Goal: Obtain resource: Download file/media

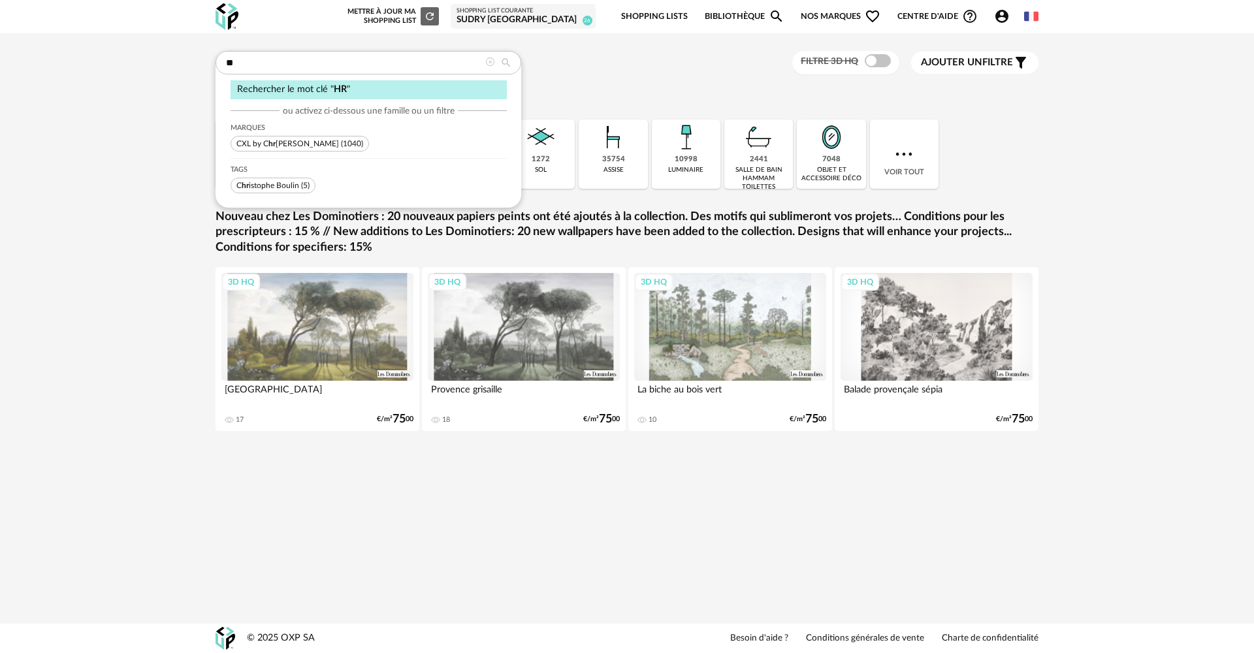
type input "*"
type input "*******"
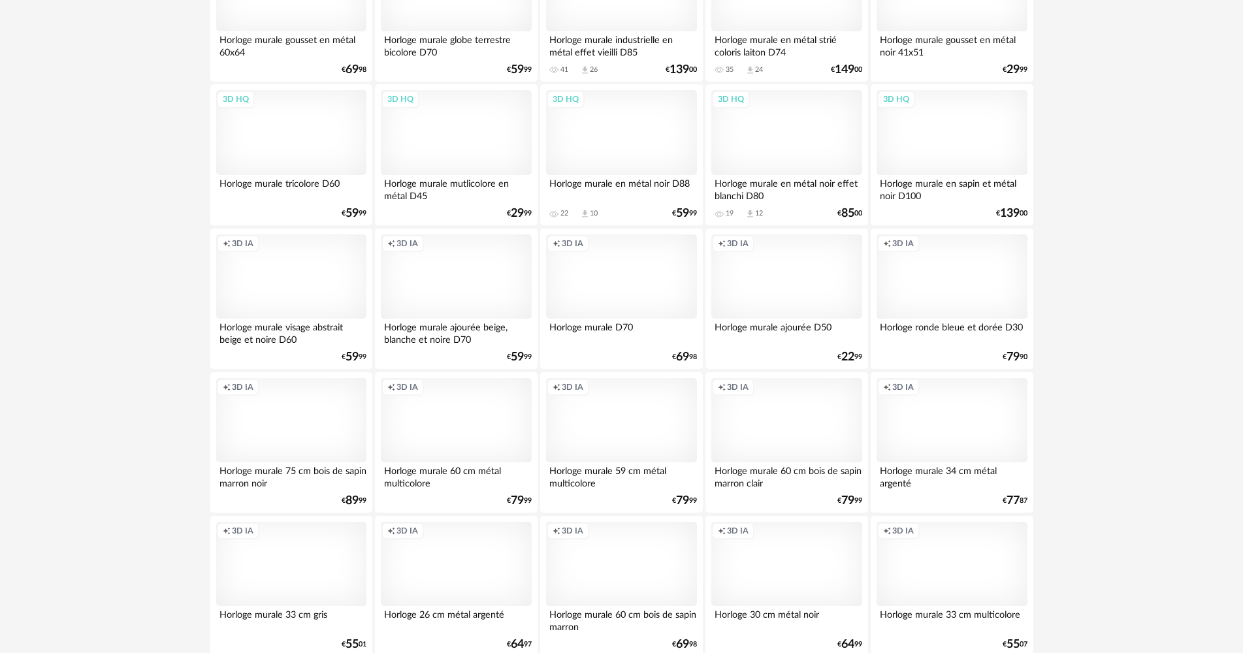
scroll to position [2495, 0]
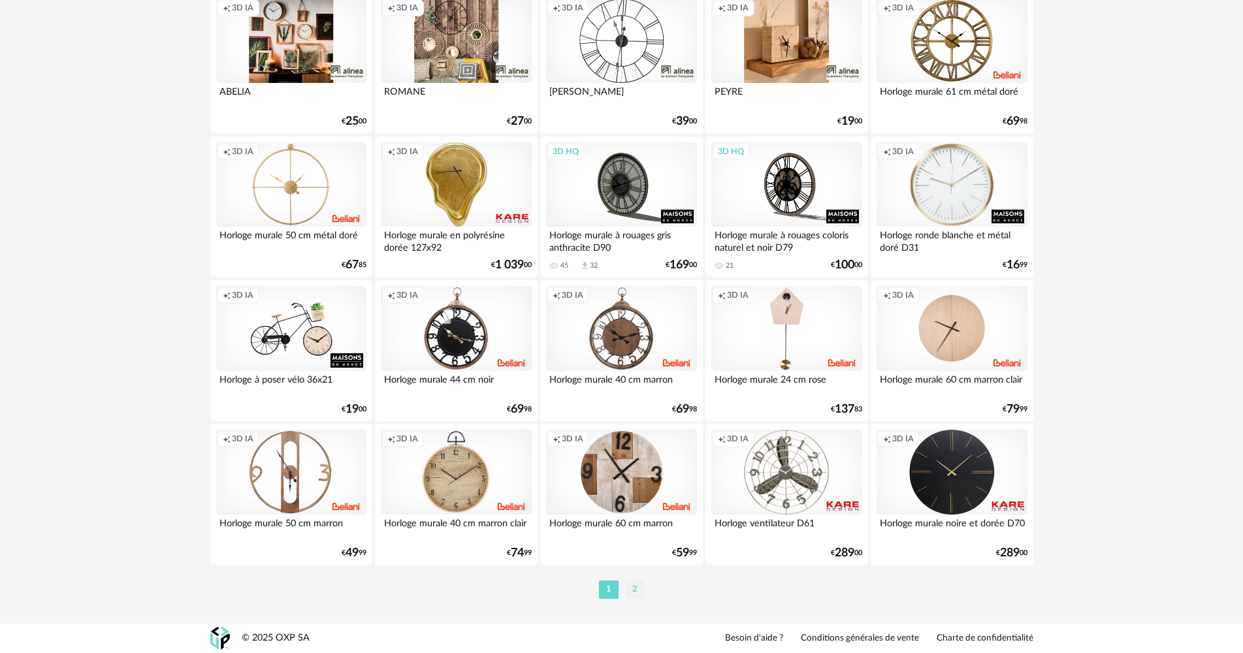
click at [635, 588] on li "2" at bounding box center [635, 590] width 20 height 18
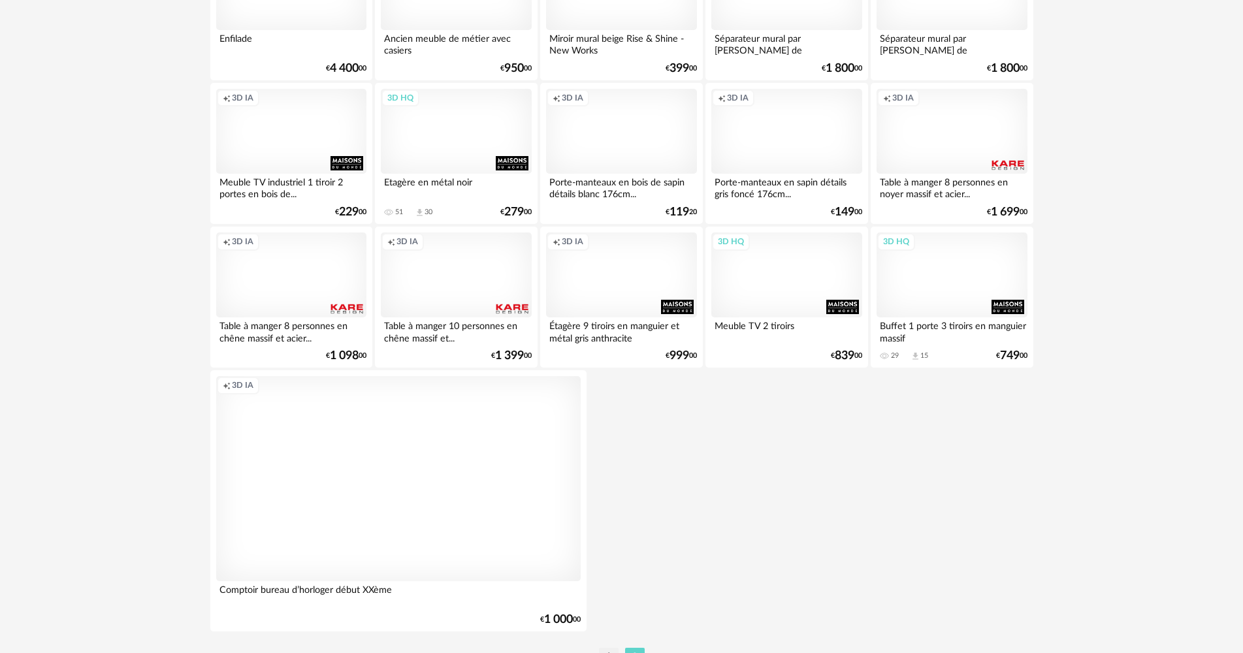
scroll to position [1335, 0]
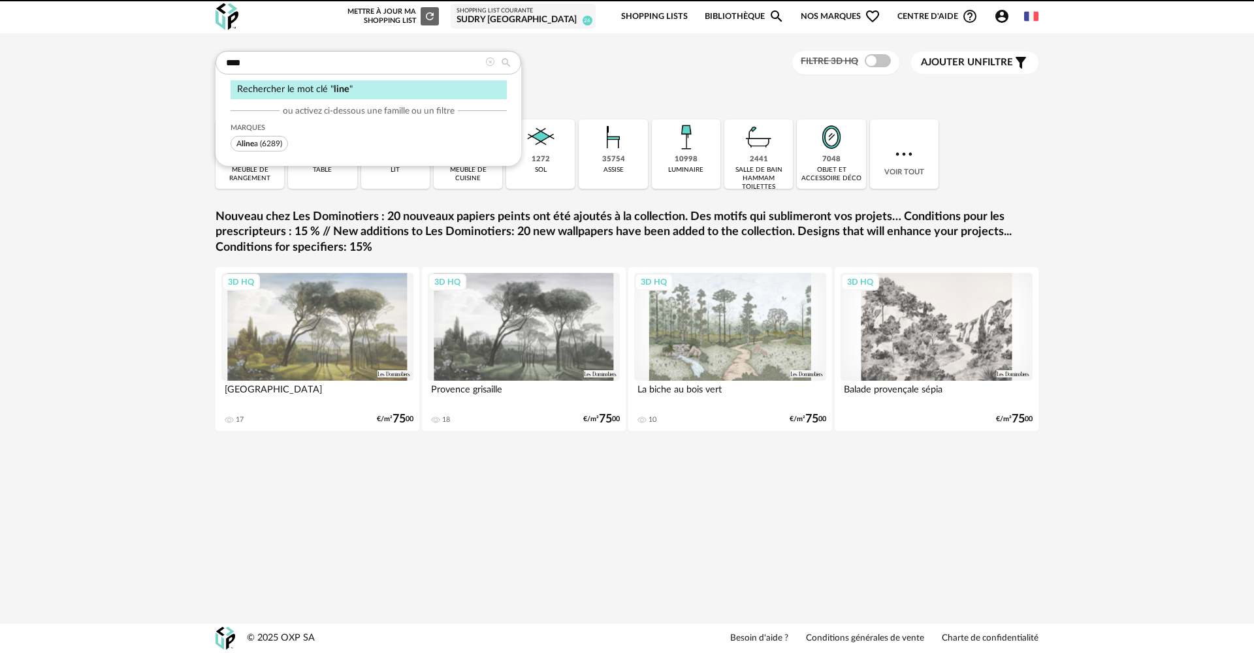
type input "****"
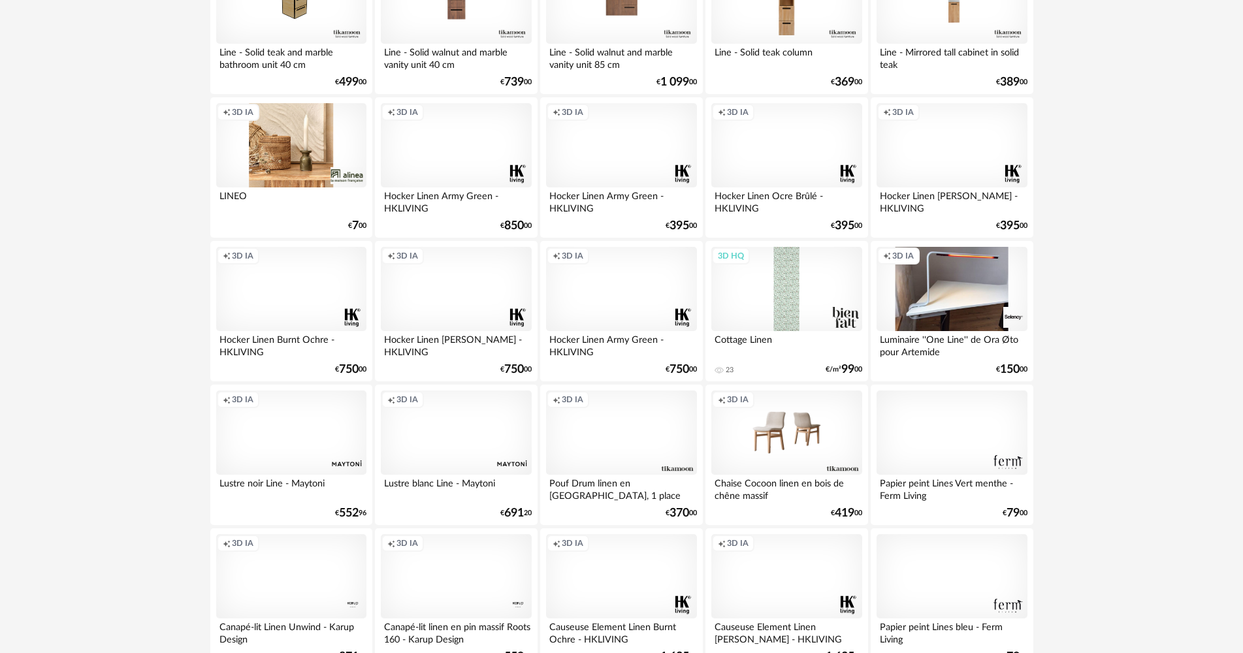
scroll to position [588, 0]
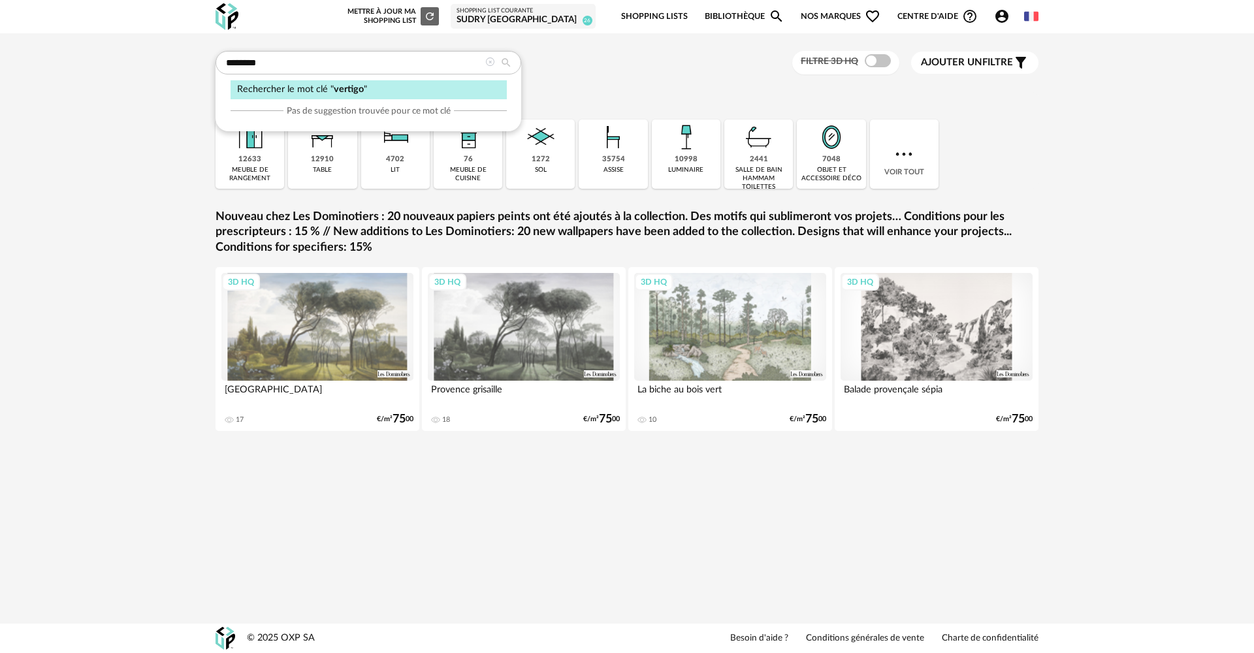
type input "*******"
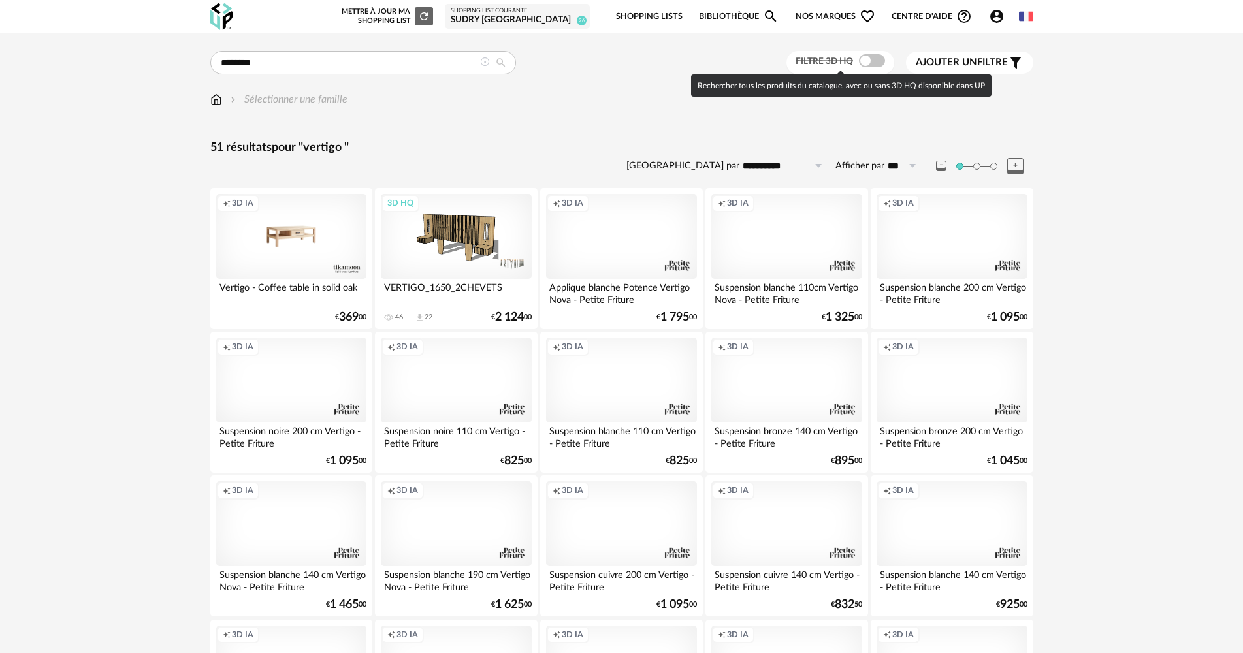
click at [861, 57] on span at bounding box center [872, 60] width 26 height 13
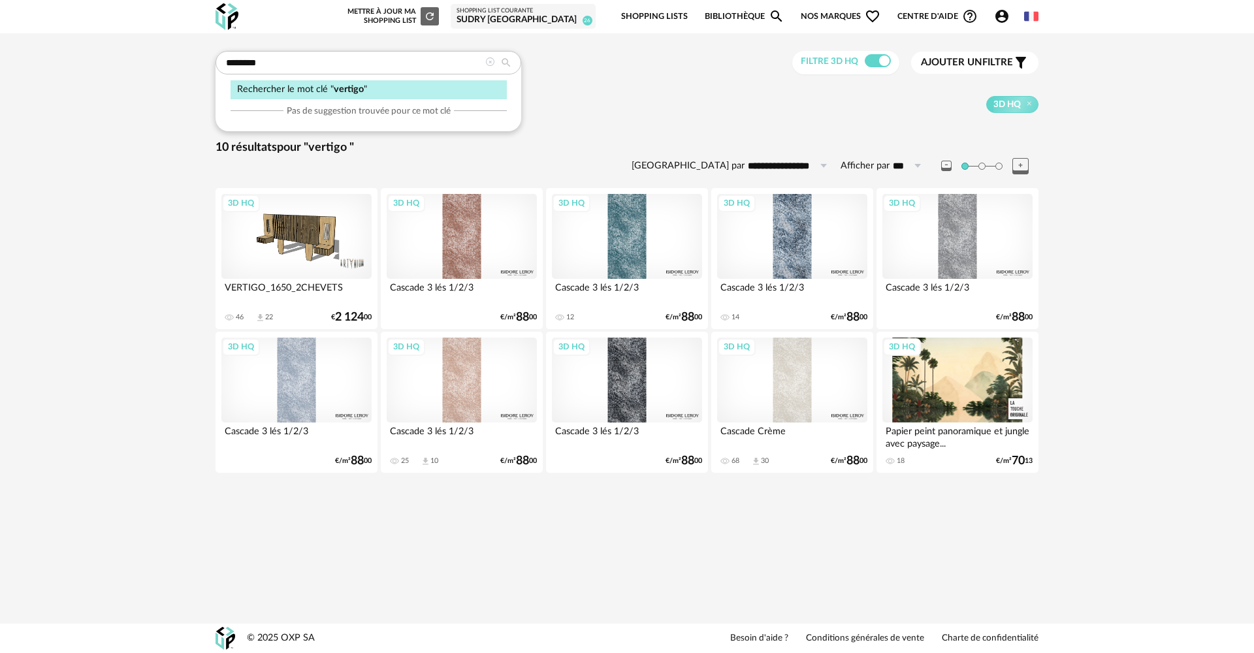
drag, startPoint x: 301, startPoint y: 65, endPoint x: 212, endPoint y: 65, distance: 88.8
click at [212, 65] on div "**********" at bounding box center [627, 275] width 846 height 449
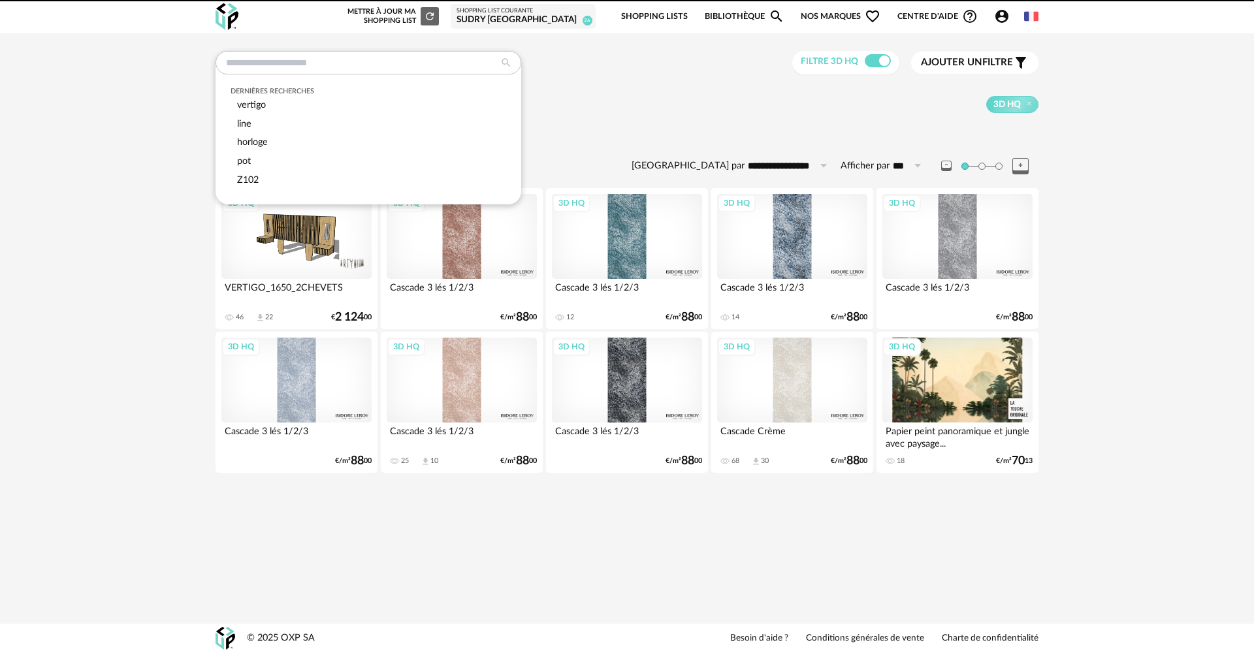
click at [161, 99] on div "**********" at bounding box center [627, 266] width 1254 height 466
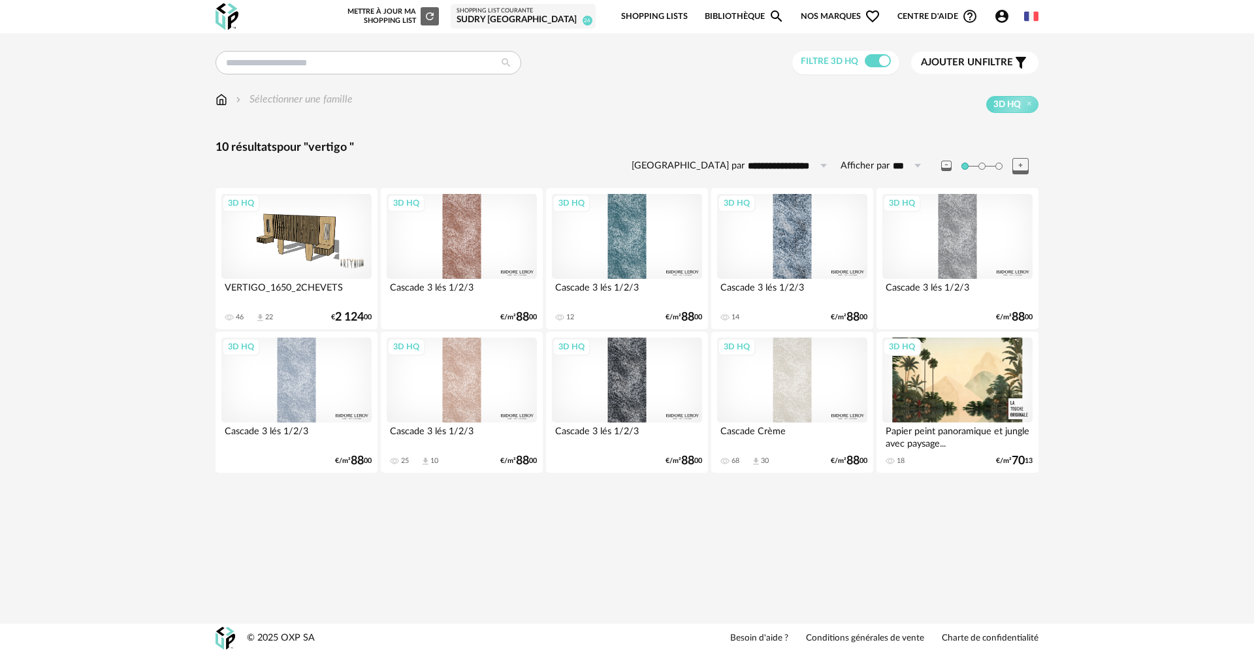
click at [223, 101] on img at bounding box center [222, 99] width 12 height 15
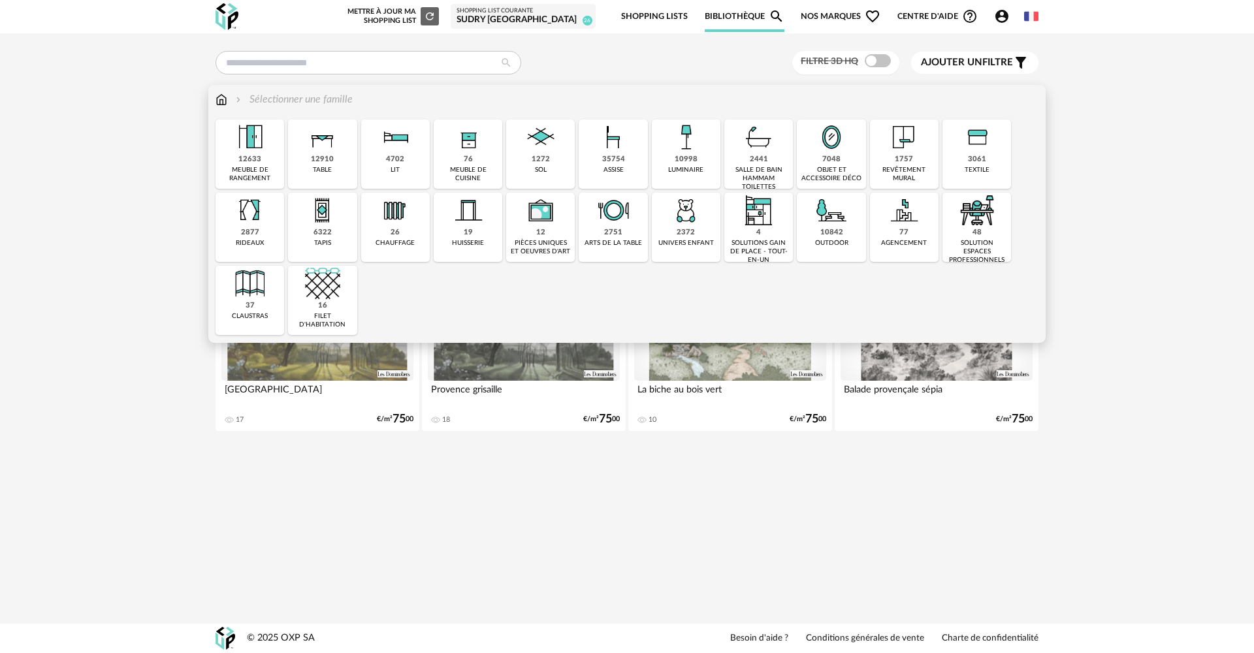
click at [336, 156] on div "12910 table" at bounding box center [322, 154] width 69 height 69
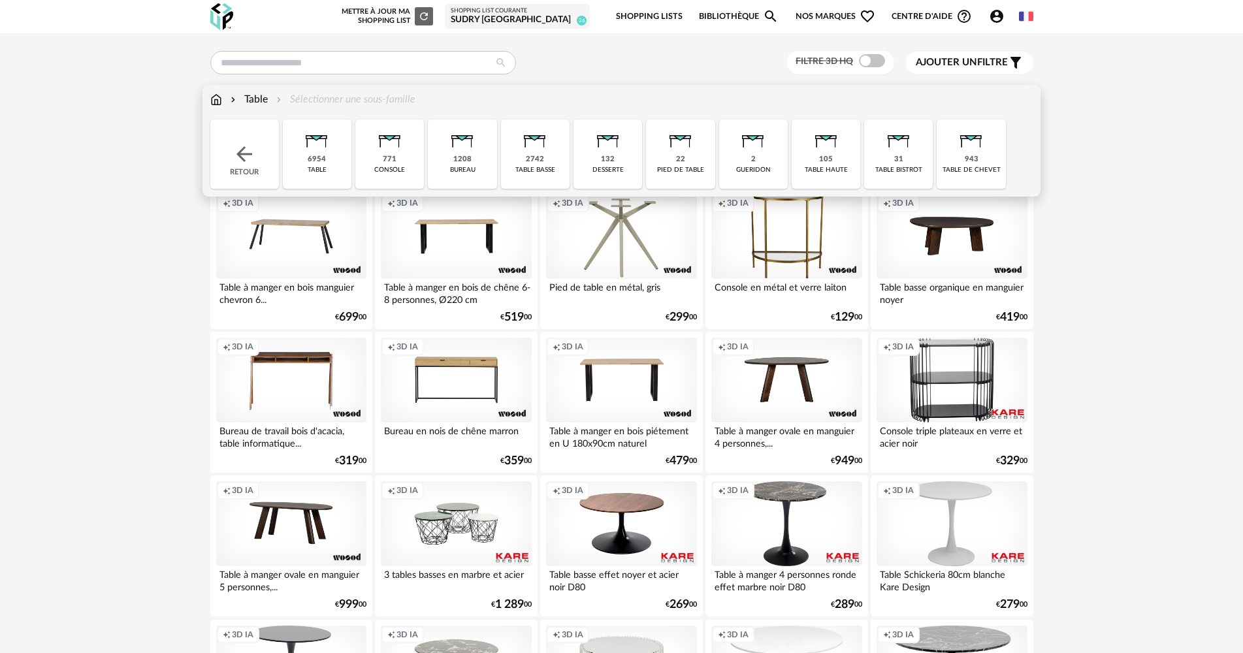
click at [353, 140] on div "Close icon Retour 6954 table 771 console 1208 bureau 2742 table basse 132 desse…" at bounding box center [621, 154] width 823 height 69
click at [334, 140] on img at bounding box center [316, 137] width 35 height 35
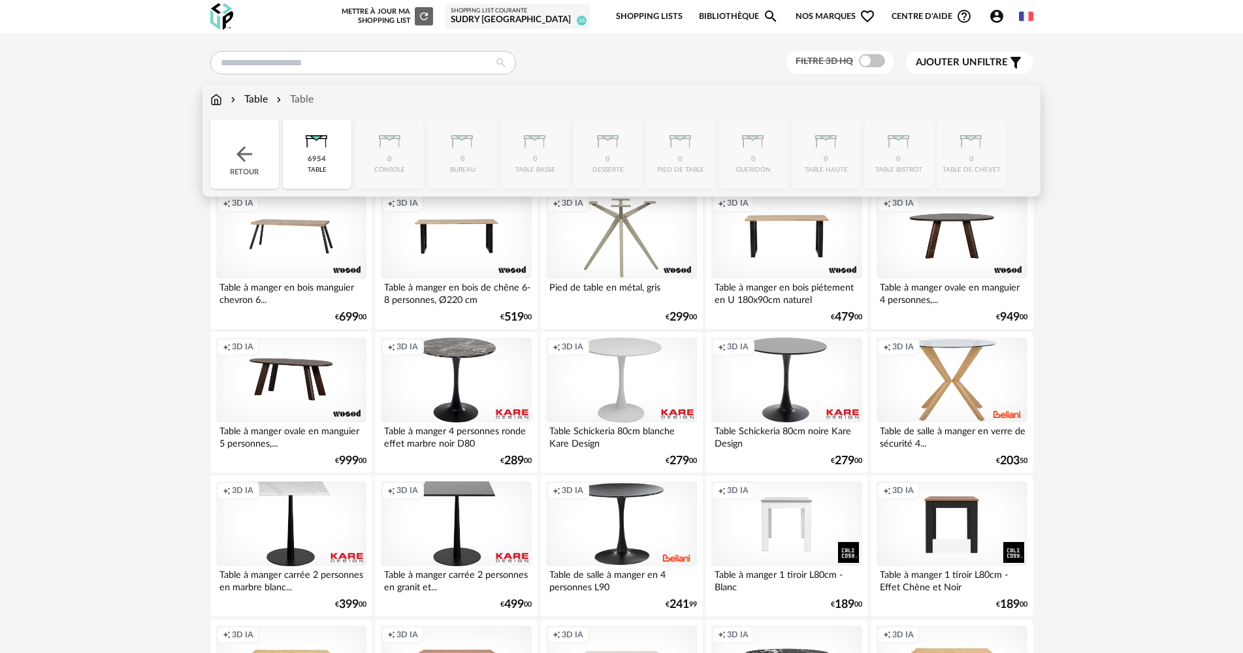
click at [319, 157] on div "6954" at bounding box center [317, 160] width 18 height 10
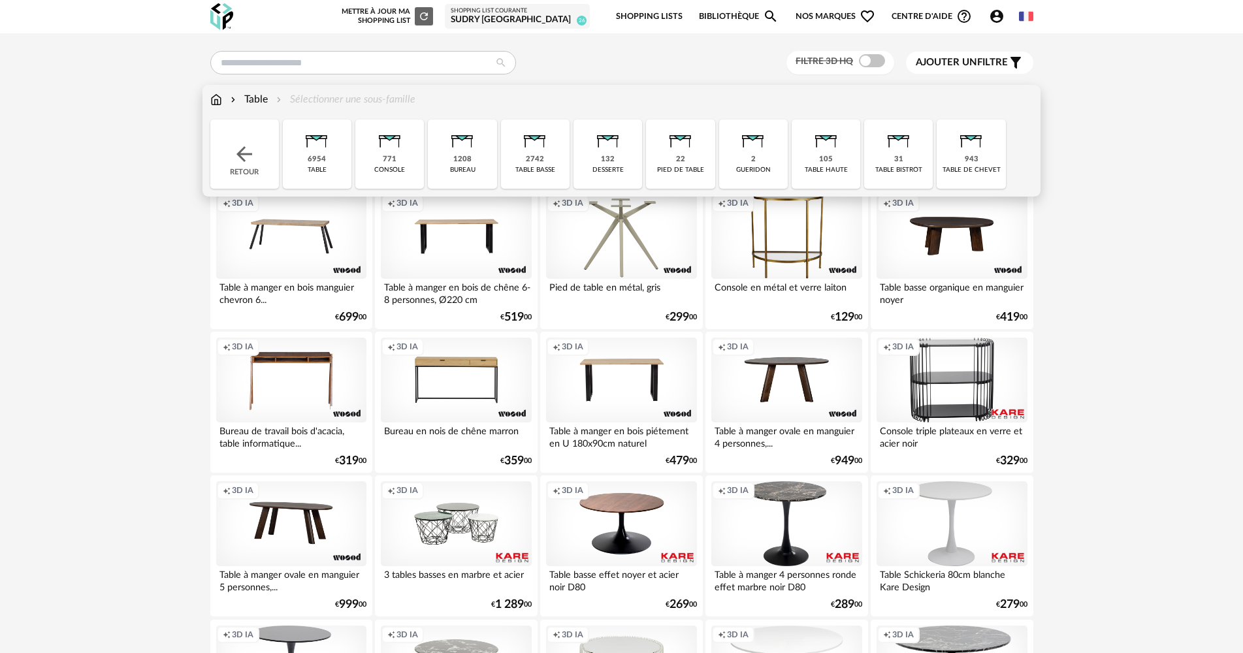
click at [561, 161] on div "2742 table basse" at bounding box center [535, 154] width 69 height 69
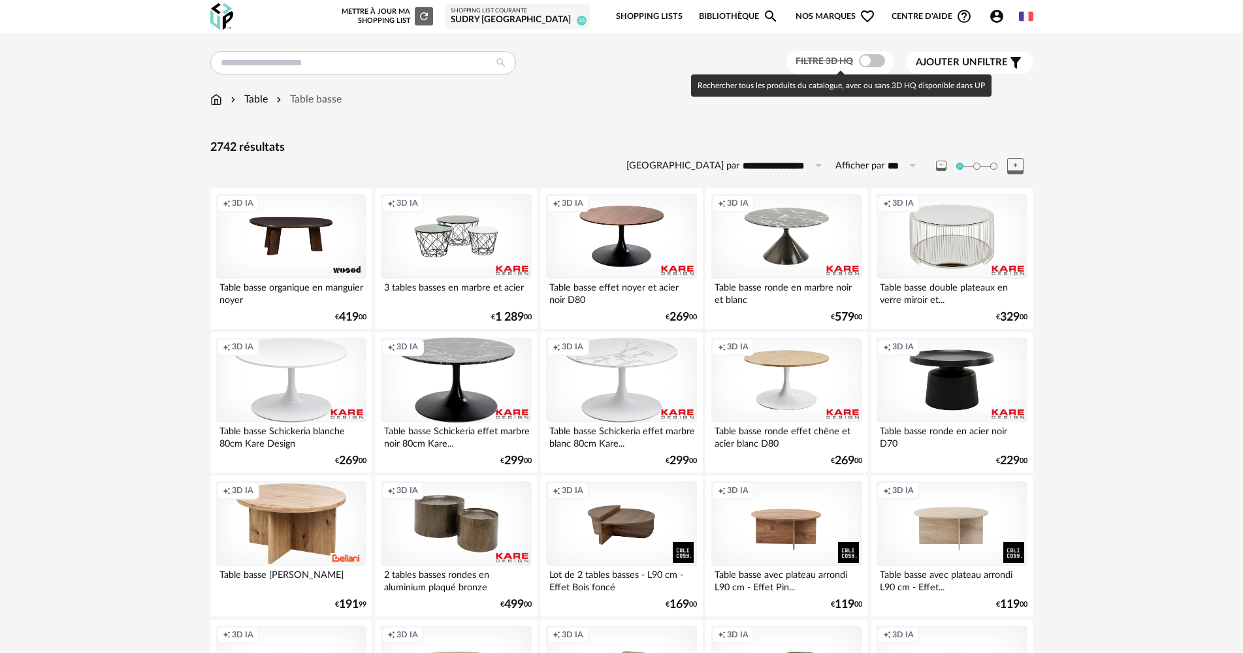
click at [860, 61] on span at bounding box center [872, 60] width 26 height 13
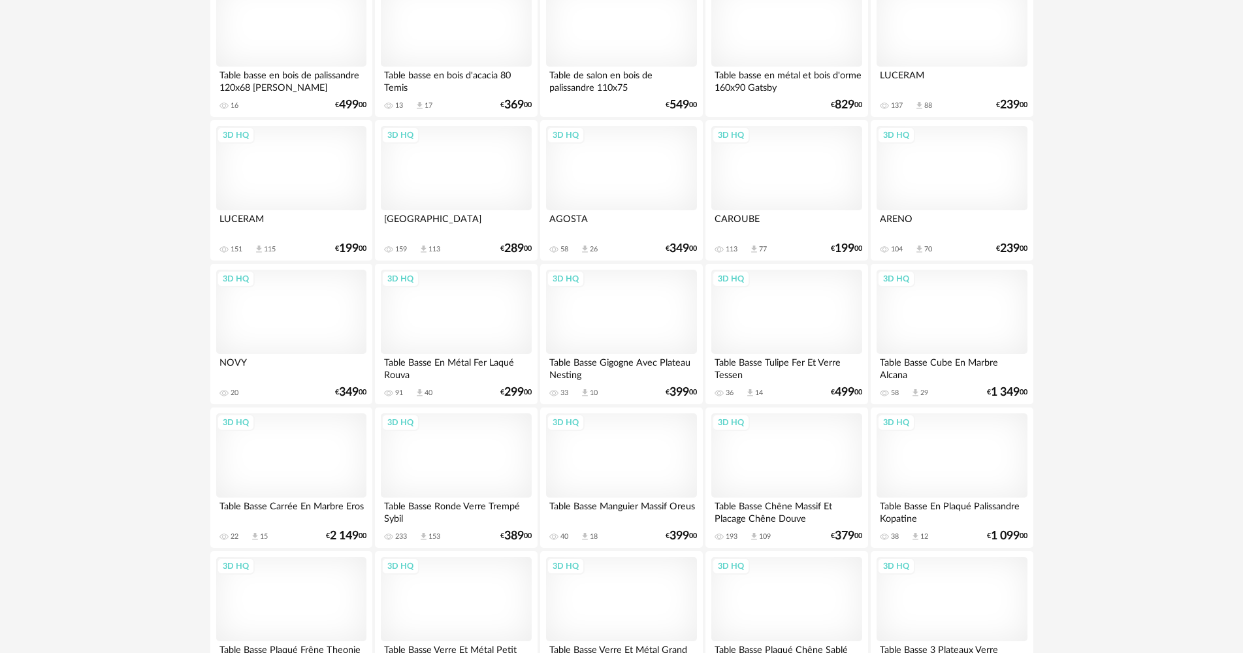
scroll to position [2104, 0]
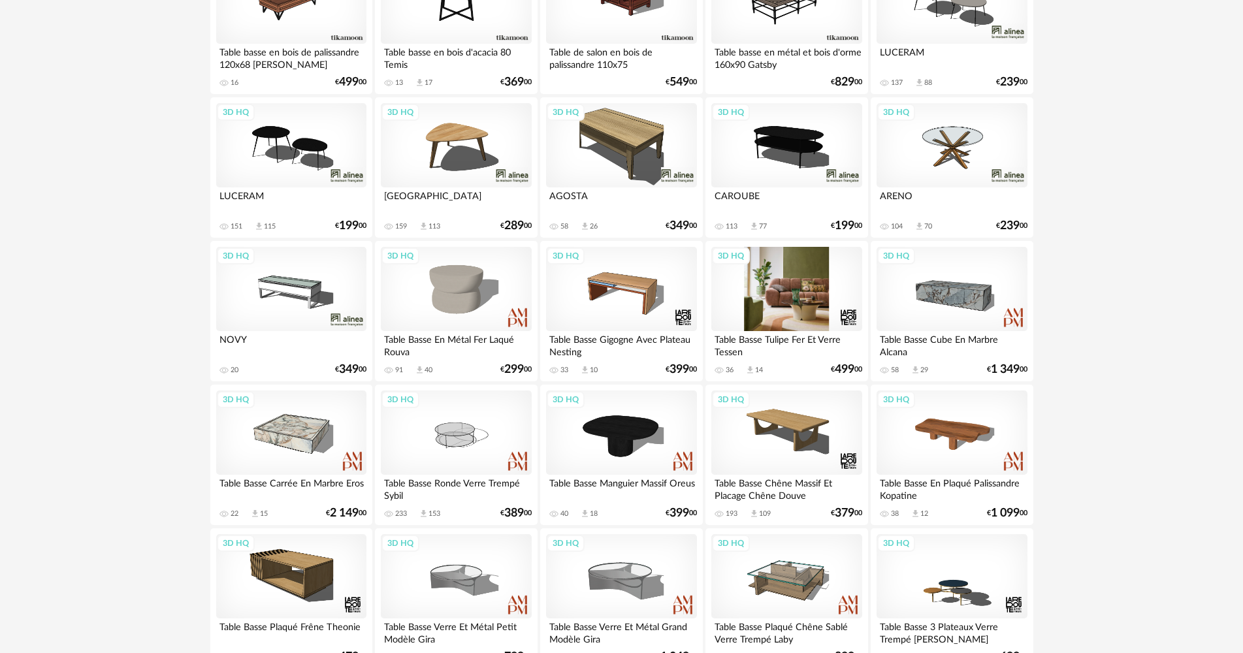
click at [809, 318] on div "3D HQ" at bounding box center [786, 289] width 150 height 85
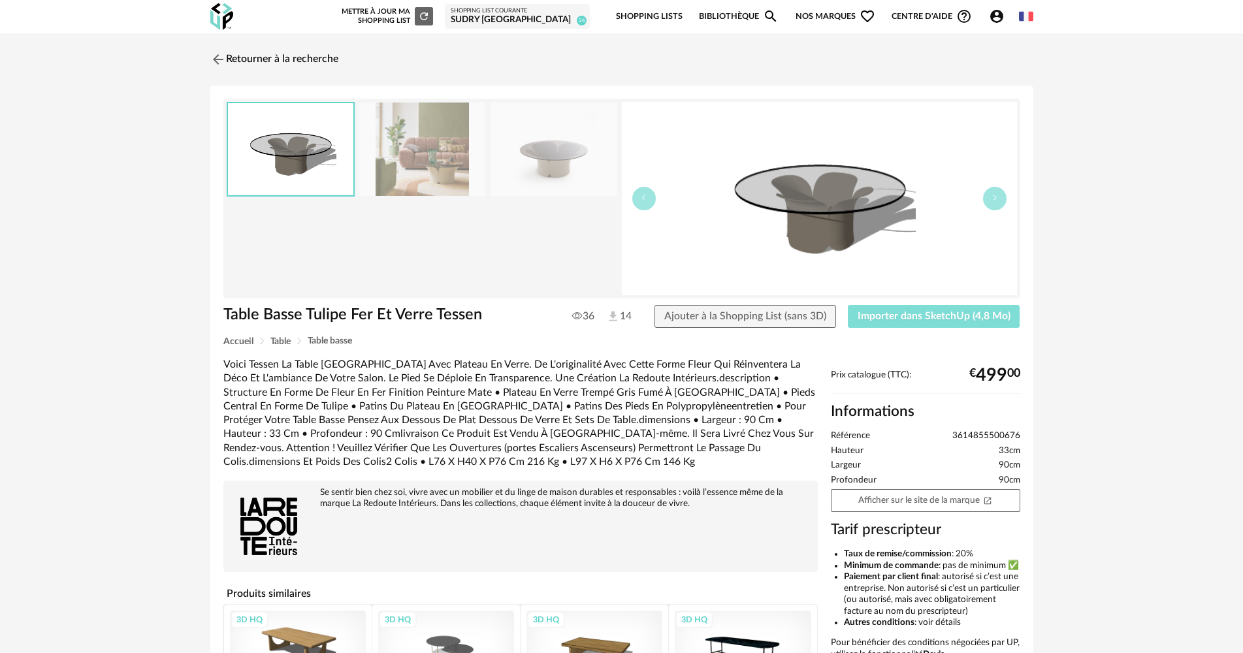
click at [929, 319] on span "Importer dans SketchUp (4,8 Mo)" at bounding box center [934, 316] width 153 height 10
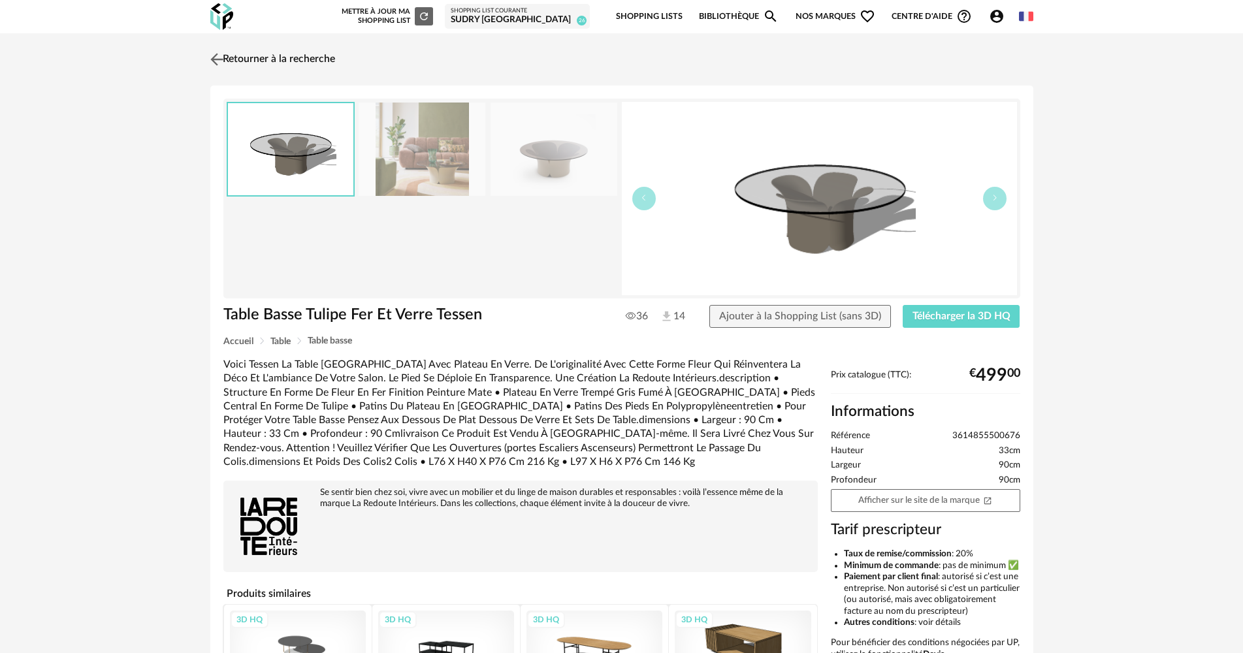
click at [285, 60] on link "Retourner à la recherche" at bounding box center [271, 59] width 128 height 29
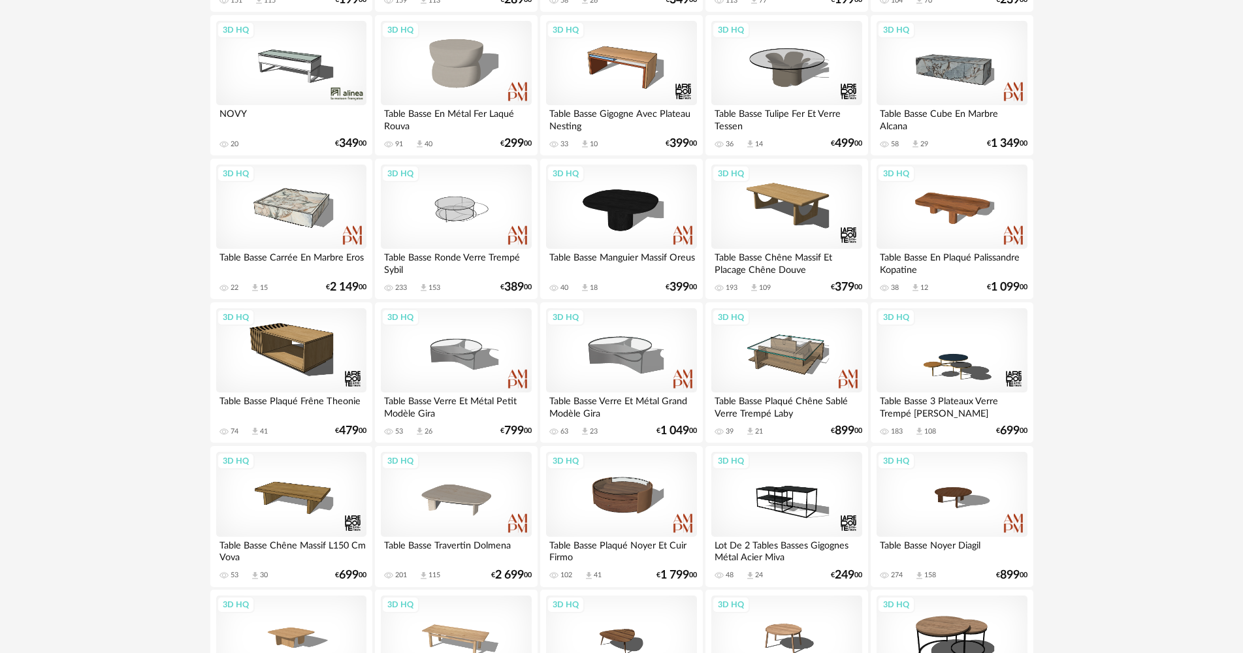
scroll to position [2340, 0]
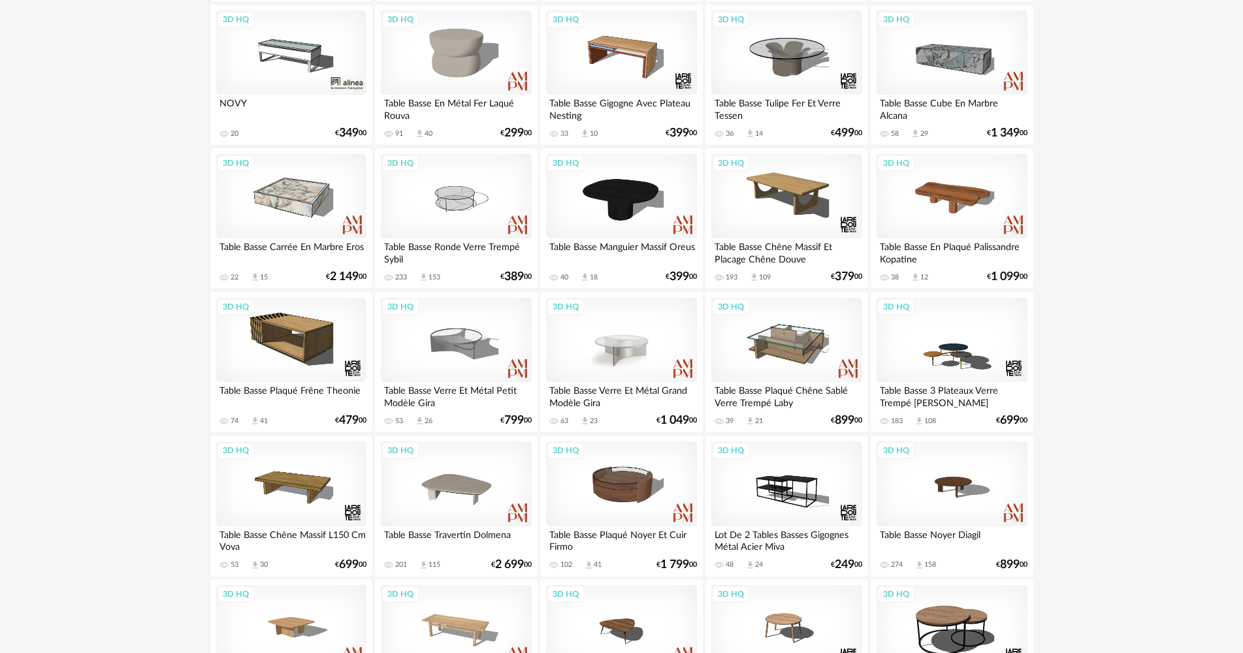
click at [642, 332] on div "3D HQ" at bounding box center [621, 340] width 150 height 85
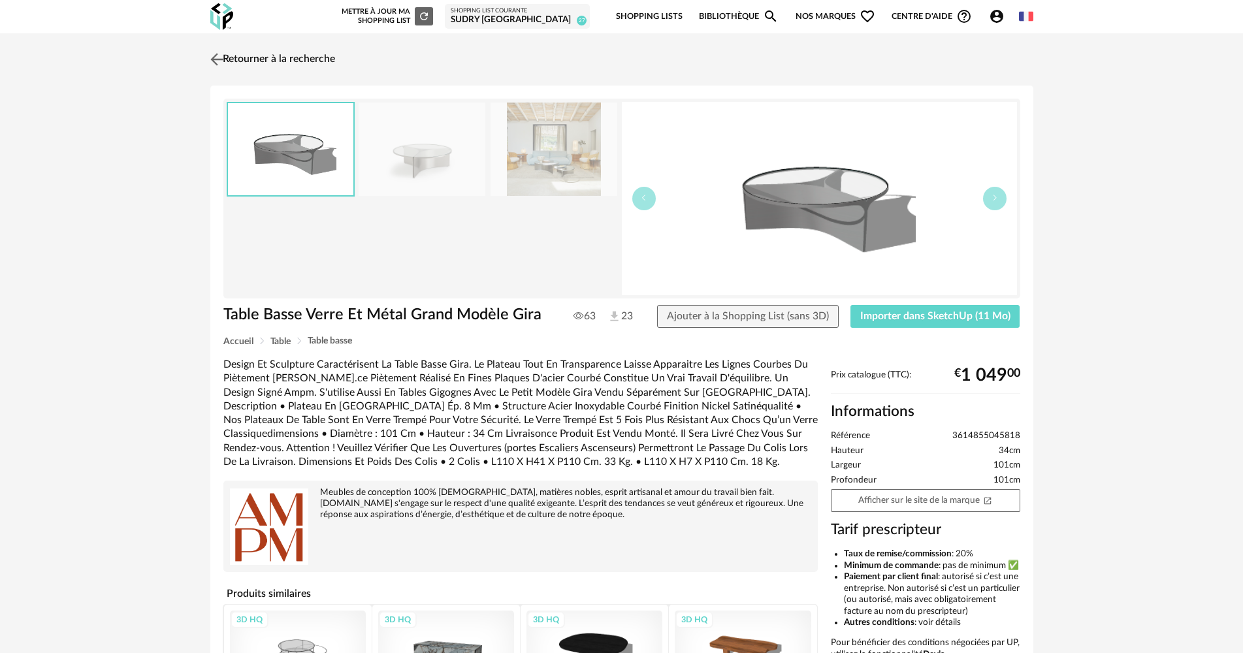
click at [320, 52] on link "Retourner à la recherche" at bounding box center [271, 59] width 128 height 29
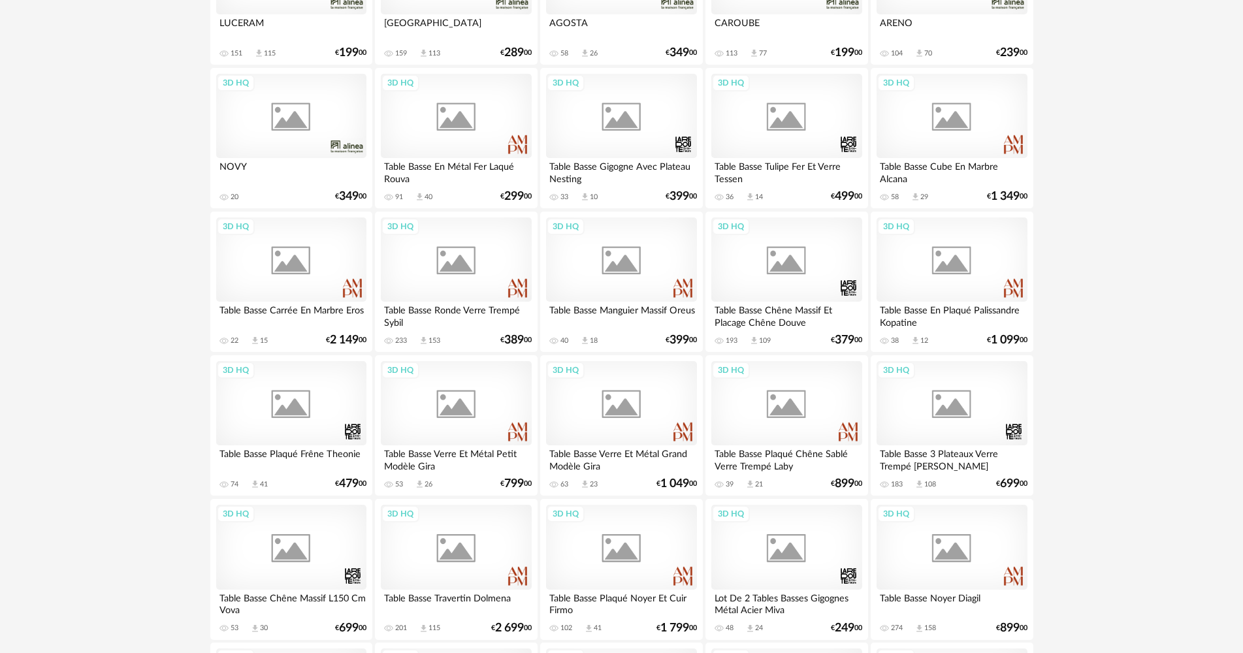
scroll to position [2458, 0]
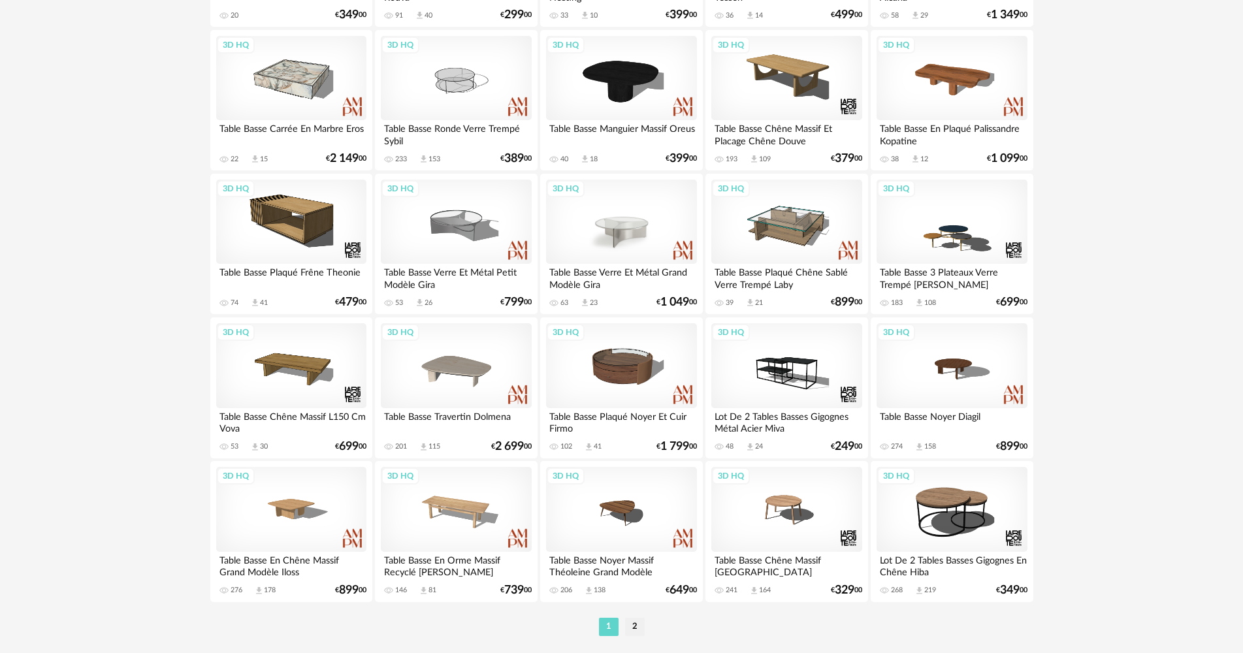
click at [647, 211] on div "3D HQ" at bounding box center [621, 222] width 150 height 85
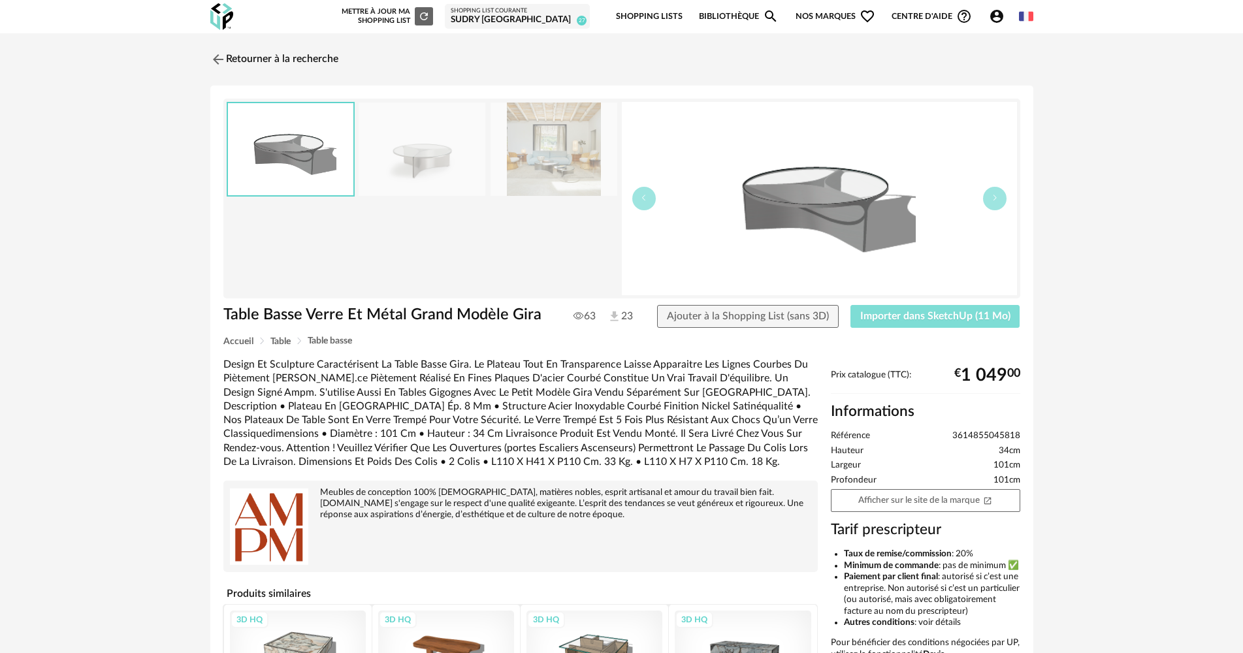
click at [902, 320] on span "Importer dans SketchUp (11 Mo)" at bounding box center [935, 316] width 150 height 10
click at [891, 316] on span "Importer dans SketchUp (11 Mo)" at bounding box center [935, 316] width 150 height 10
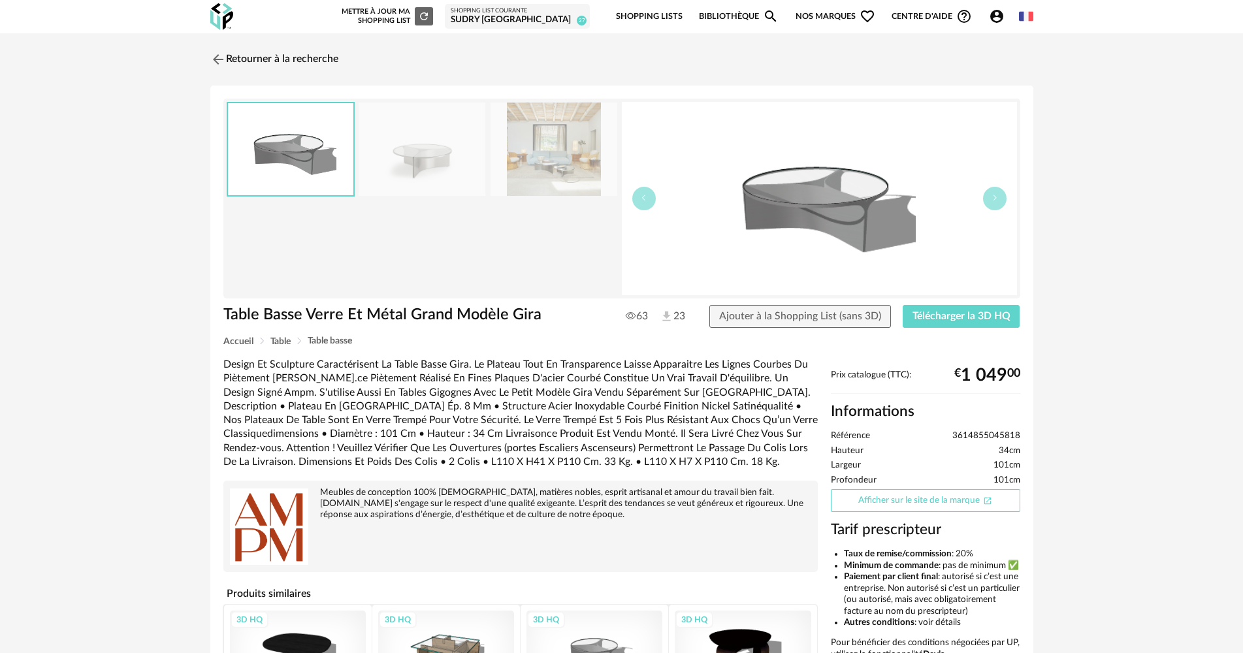
click at [940, 504] on link "Afficher sur le site de la marque Open In New icon" at bounding box center [925, 500] width 189 height 23
click at [325, 55] on link "Retourner à la recherche" at bounding box center [271, 59] width 128 height 29
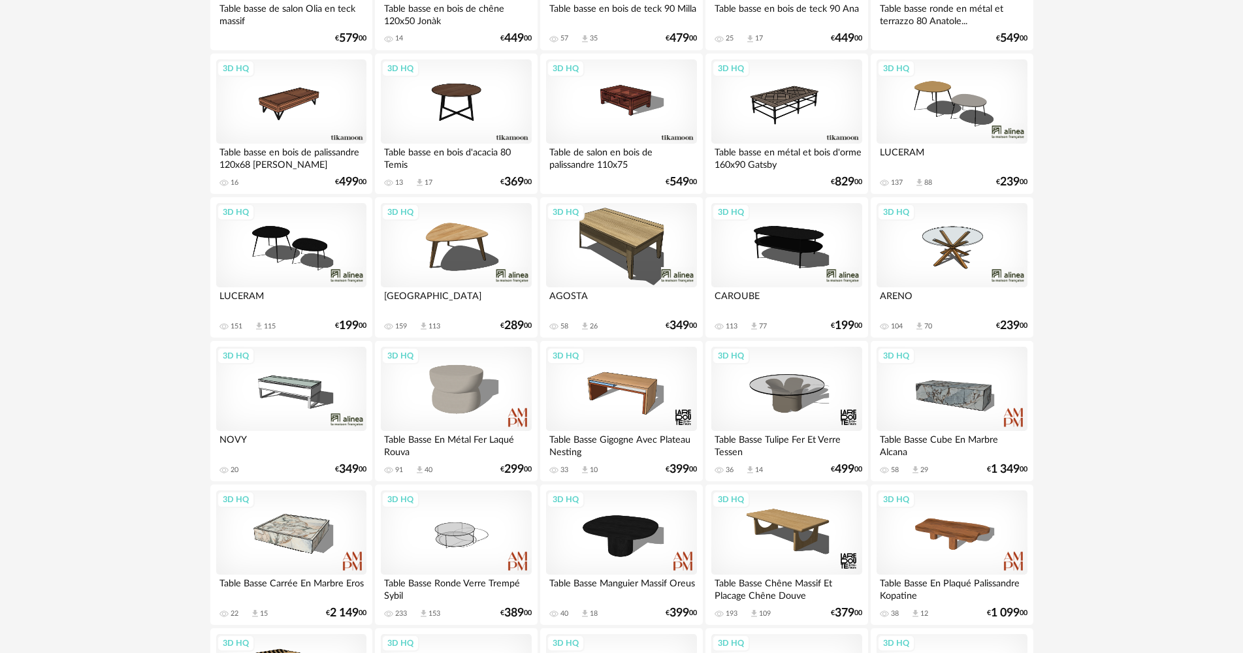
scroll to position [1998, 0]
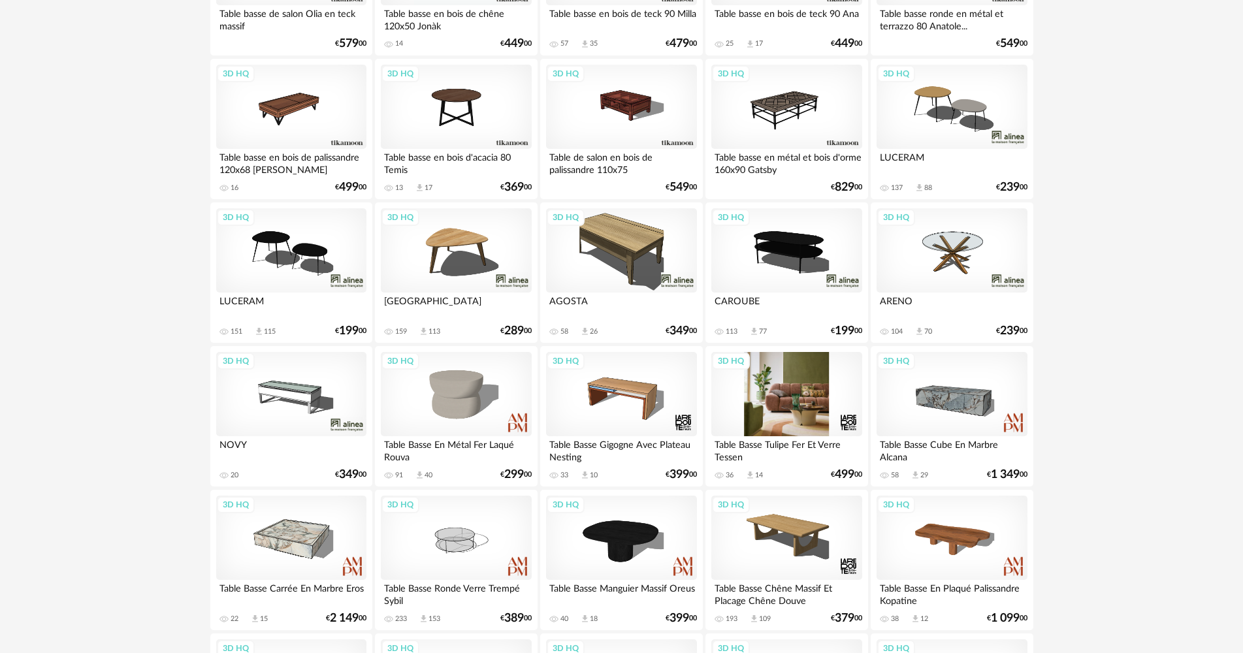
click at [792, 377] on div "3D HQ" at bounding box center [786, 394] width 150 height 85
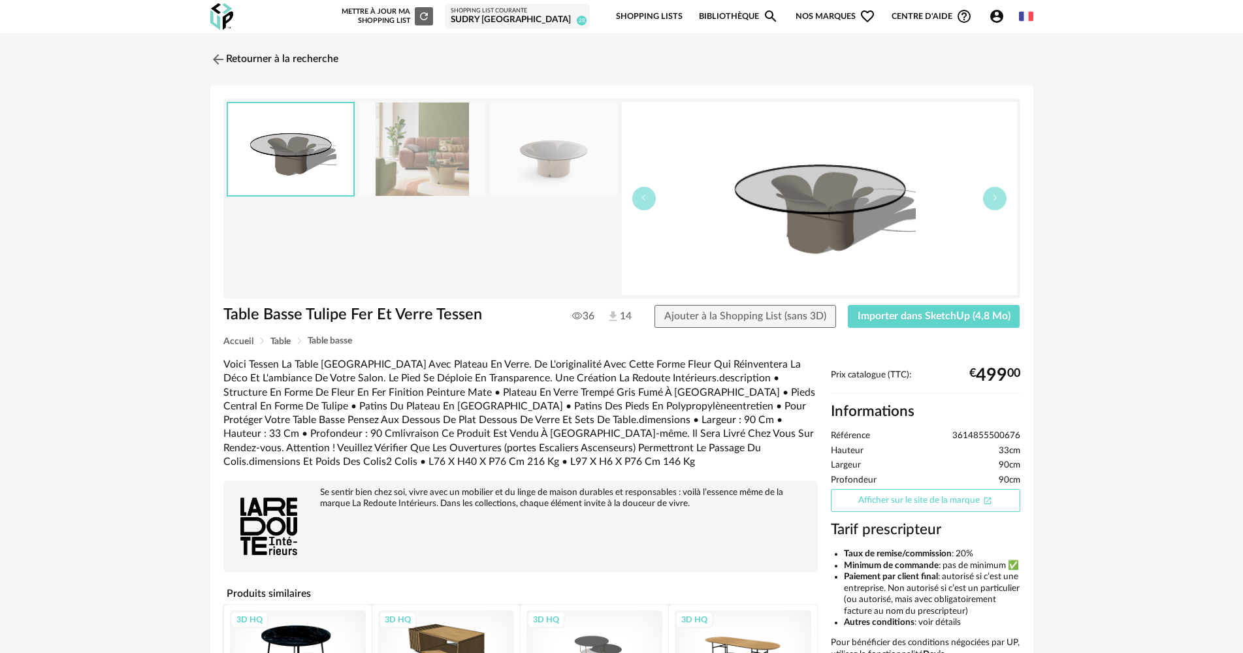
click at [908, 494] on link "Afficher sur le site de la marque Open In New icon" at bounding box center [925, 500] width 189 height 23
